Goal: Task Accomplishment & Management: Complete application form

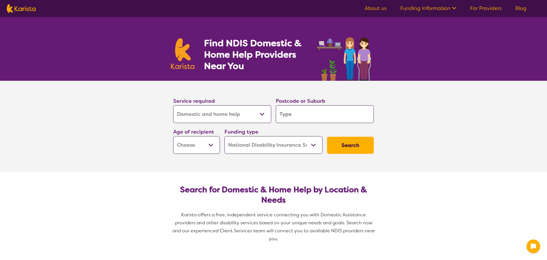
select select "Domestic and home help"
select select "NDIS"
select select "Domestic and home help"
select select "NDIS"
click at [264, 116] on select "Allied Health Assistant Assessment (ADHD or Autism) Behaviour support Counselli…" at bounding box center [220, 114] width 98 height 18
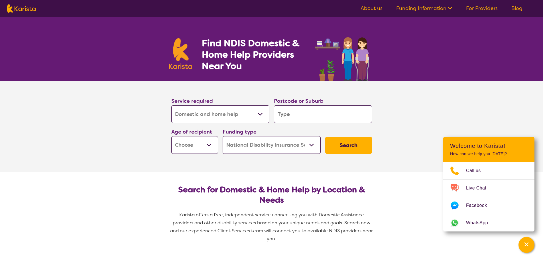
drag, startPoint x: 278, startPoint y: 131, endPoint x: 284, endPoint y: 125, distance: 7.7
click at [278, 131] on div "Funding type Home Care Package (HCP) National Disability Insurance Scheme (NDIS…" at bounding box center [272, 140] width 98 height 26
click at [299, 116] on input "search" at bounding box center [323, 114] width 98 height 18
type input "w"
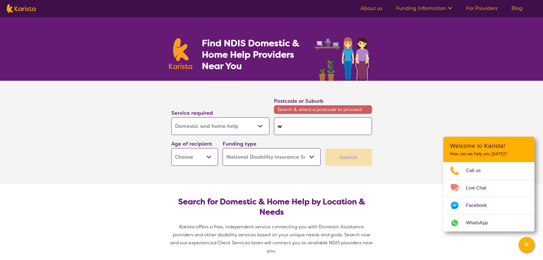
type input "wi"
type input "win"
type input "wind"
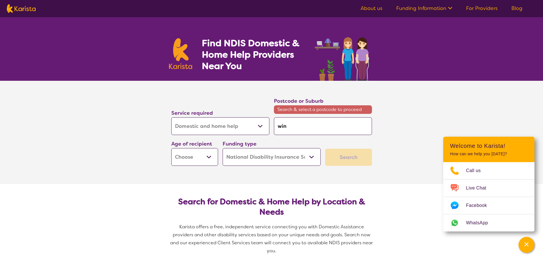
type input "wind"
type input "winds"
type input "windso"
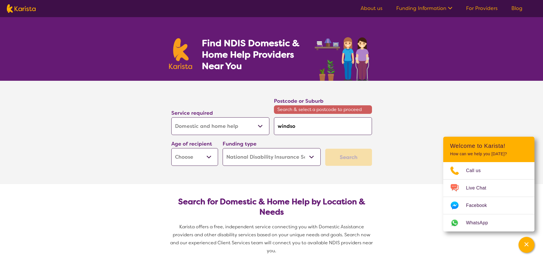
type input "windsor"
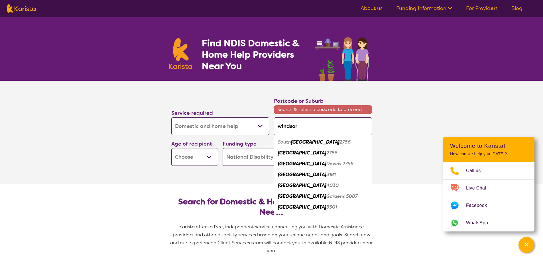
click at [326, 184] on em "4030" at bounding box center [332, 185] width 12 height 6
type input "4030"
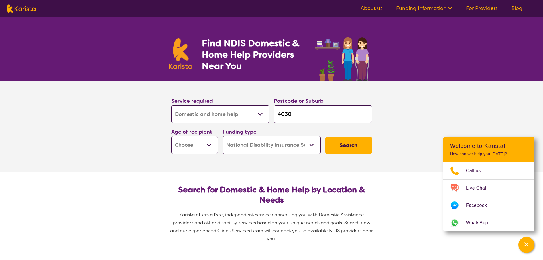
click at [199, 144] on select "Early Childhood - 0 to 9 Child - 10 to 11 Adolescent - 12 to 17 Adult - 18 to 6…" at bounding box center [194, 145] width 47 height 18
select select "AD"
click at [171, 136] on select "Early Childhood - 0 to 9 Child - 10 to 11 Adolescent - 12 to 17 Adult - 18 to 6…" at bounding box center [194, 145] width 47 height 18
select select "AD"
click at [352, 147] on button "Search" at bounding box center [348, 145] width 47 height 17
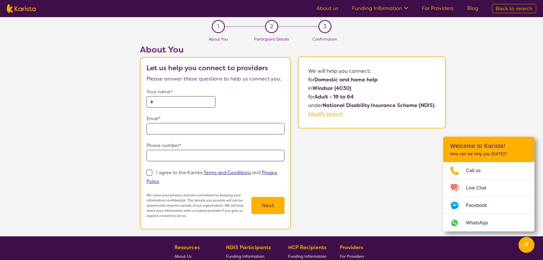
select select "Domestic and home help"
select select "AD"
select select "NDIS"
select select "Domestic and home help"
select select "AD"
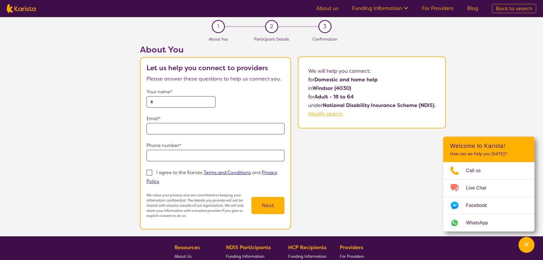
select select "NDIS"
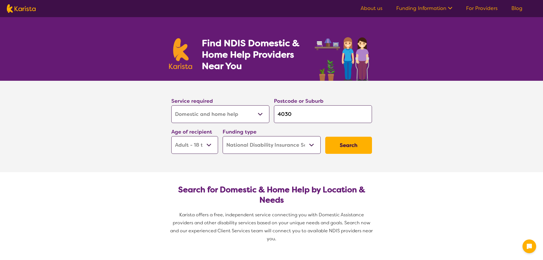
select select "Domestic and home help"
select select "AD"
select select "NDIS"
select select "Domestic and home help"
select select "AD"
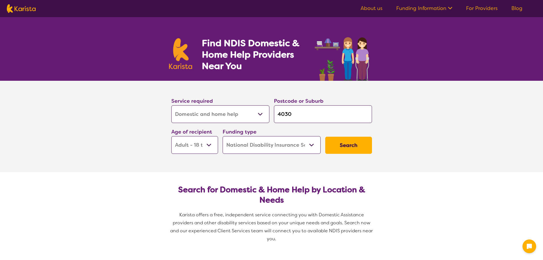
select select "NDIS"
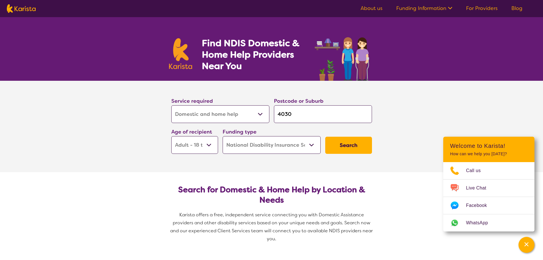
click at [468, 10] on link "For Providers" at bounding box center [482, 8] width 32 height 7
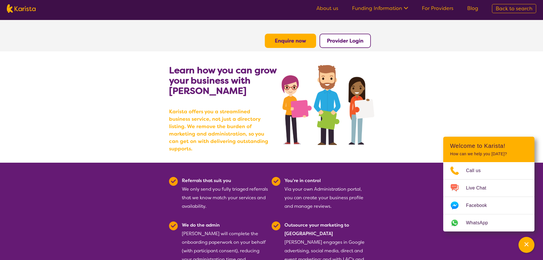
click at [252, 121] on b "Karista offers you a streamlined business service, not just a directory listing…" at bounding box center [220, 130] width 103 height 44
click at [504, 7] on span "Back to search" at bounding box center [514, 8] width 37 height 7
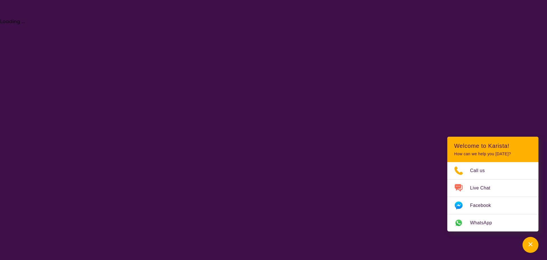
select select "Domestic and home help"
select select "AD"
select select "NDIS"
select select "Domestic and home help"
select select "AD"
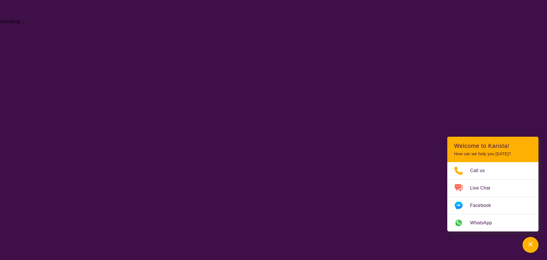
select select "NDIS"
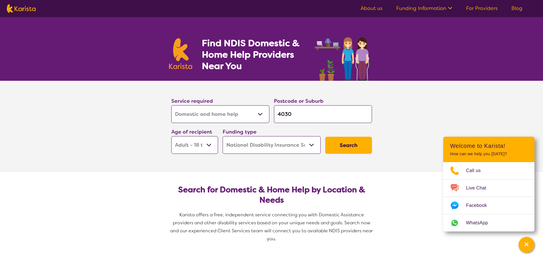
click at [358, 146] on button "Search" at bounding box center [348, 145] width 47 height 17
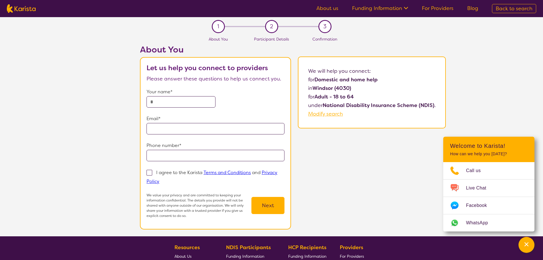
click at [199, 101] on input "text" at bounding box center [181, 101] width 69 height 11
type input "*"
click at [187, 128] on input "email" at bounding box center [216, 128] width 138 height 11
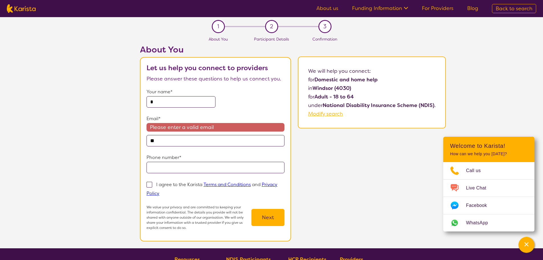
type input "*"
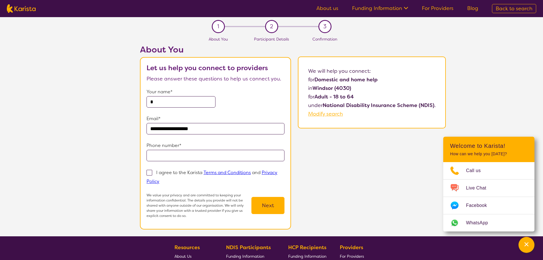
type input "**********"
click at [161, 104] on input "*" at bounding box center [181, 101] width 69 height 11
type input "****"
click at [152, 153] on input "tel" at bounding box center [216, 155] width 138 height 11
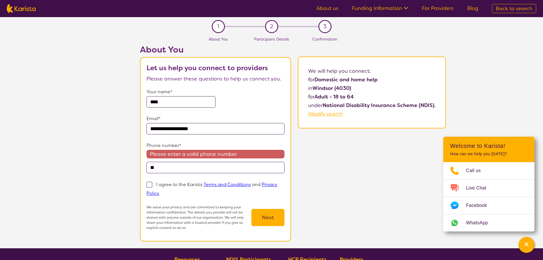
type input "*"
click at [151, 166] on input "********" at bounding box center [216, 167] width 138 height 11
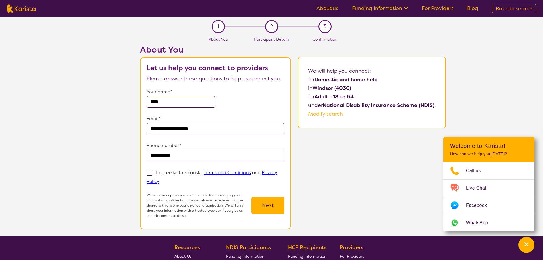
type input "**********"
click at [146, 173] on section "**********" at bounding box center [215, 143] width 151 height 172
click at [149, 172] on span at bounding box center [150, 173] width 6 height 6
click at [159, 179] on input "I agree to the Karista Terms and Conditions and Privacy Policy" at bounding box center [161, 181] width 4 height 4
checkbox input "true"
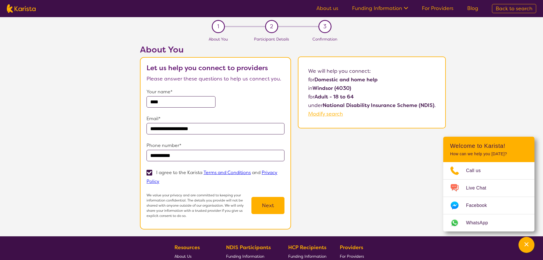
click at [280, 207] on button "Next" at bounding box center [267, 205] width 33 height 17
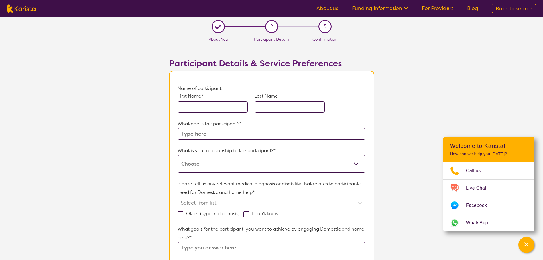
click at [25, 9] on img at bounding box center [21, 8] width 29 height 9
select select "Domestic and home help"
select select "AD"
select select "NDIS"
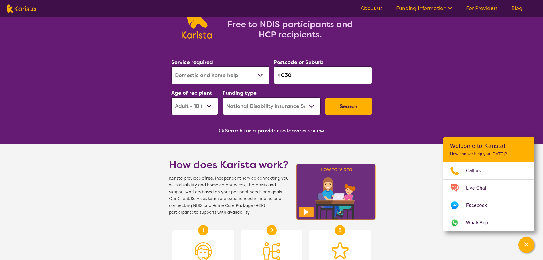
scroll to position [57, 0]
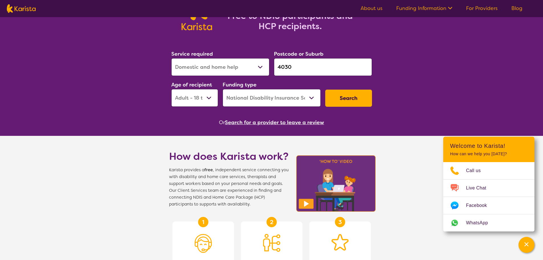
click at [249, 123] on button "Search for a provider to leave a review" at bounding box center [274, 122] width 99 height 9
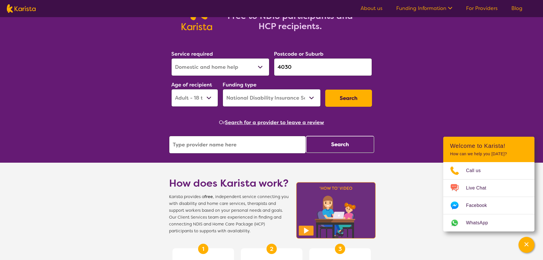
click at [249, 123] on button "Search for a provider to leave a review" at bounding box center [274, 122] width 99 height 9
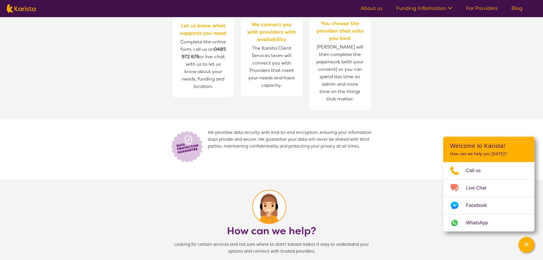
scroll to position [285, 0]
